Goal: Navigation & Orientation: Find specific page/section

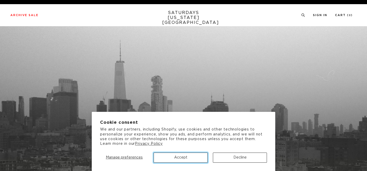
click at [187, 160] on button "Accept" at bounding box center [181, 158] width 54 height 10
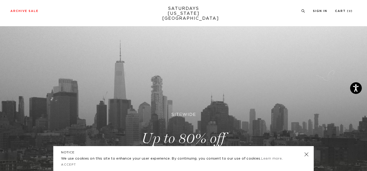
scroll to position [120, 0]
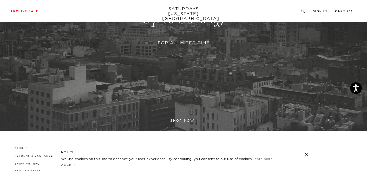
click at [307, 155] on link at bounding box center [306, 154] width 7 height 7
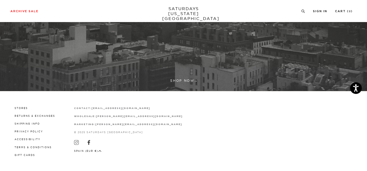
scroll to position [0, 0]
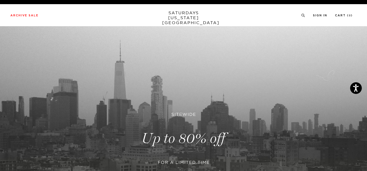
click at [174, 18] on link "SATURDAYS NEW YORK CITY" at bounding box center [183, 17] width 43 height 15
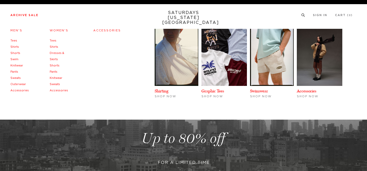
click at [35, 16] on link "Archive Sale" at bounding box center [24, 15] width 28 height 3
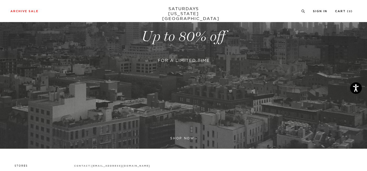
scroll to position [160, 0]
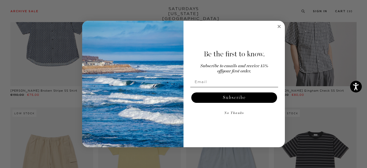
scroll to position [949, 1]
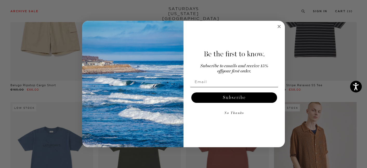
click at [280, 26] on circle "Close dialog" at bounding box center [280, 26] width 6 height 6
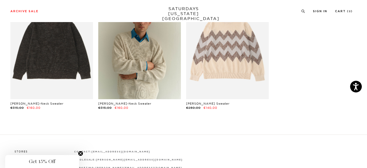
scroll to position [8462, 1]
